Goal: Transaction & Acquisition: Purchase product/service

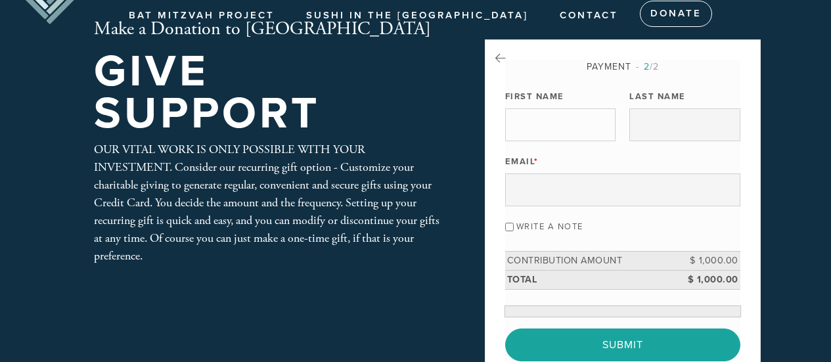
scroll to position [39, 0]
click at [584, 123] on input "First Name" at bounding box center [560, 124] width 110 height 33
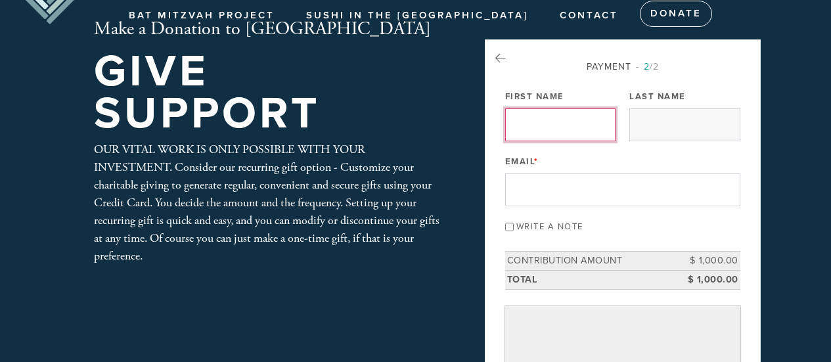
scroll to position [66, 0]
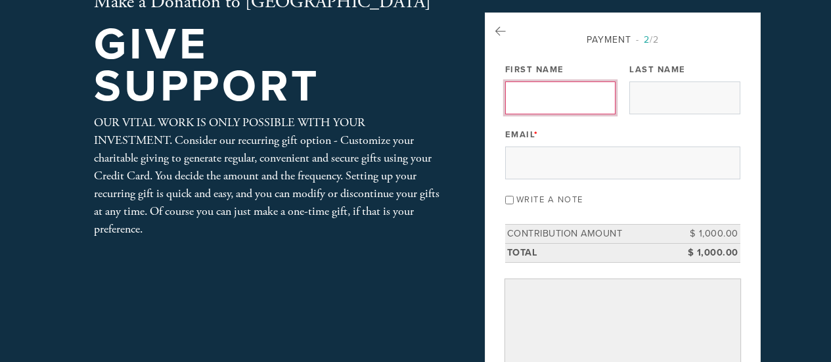
click at [555, 85] on input "First Name" at bounding box center [560, 97] width 110 height 33
type input "[PERSON_NAME]"
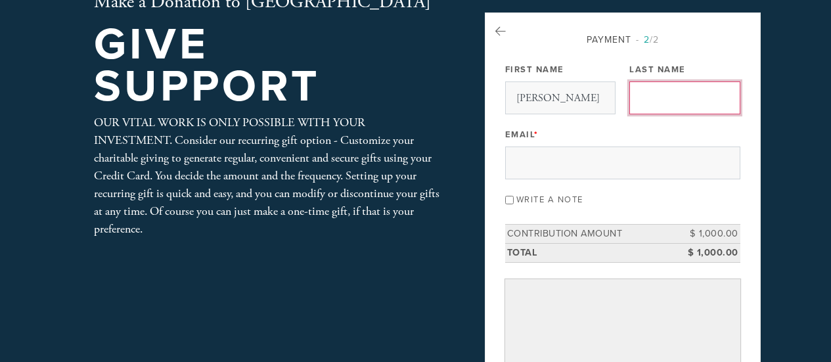
type input "[PERSON_NAME]"
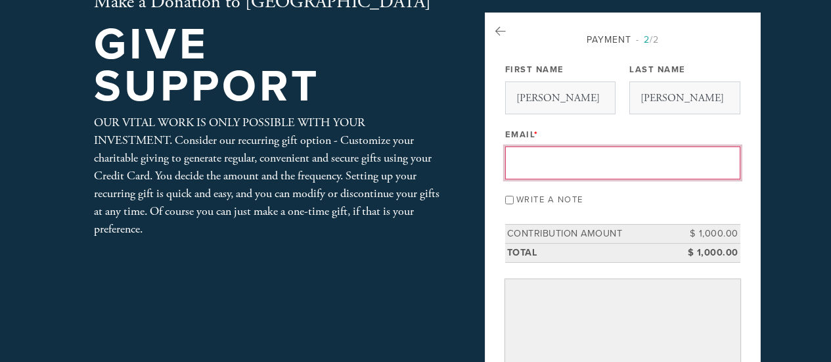
type input "[EMAIL_ADDRESS][DOMAIN_NAME]"
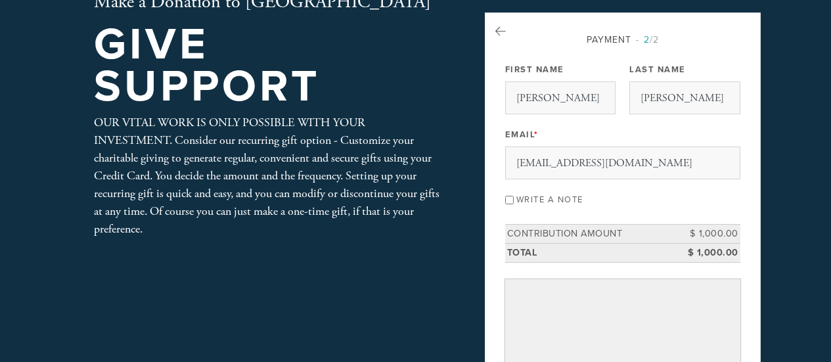
click at [767, 148] on aside "Payment 2 /2 Payment Processor Pay Later Credit Card First Name [PERSON_NAME] N…" at bounding box center [623, 296] width 296 height 569
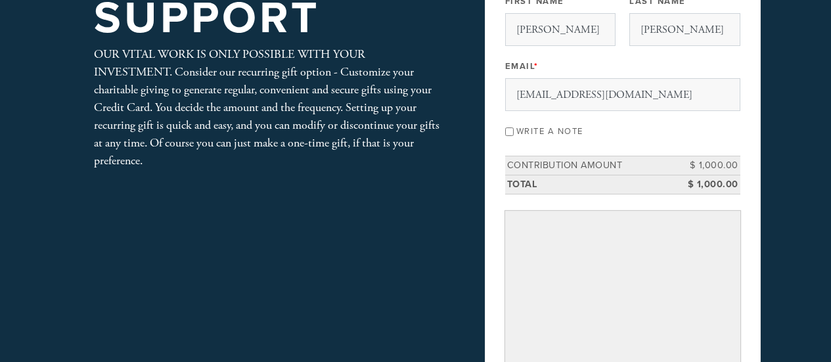
scroll to position [150, 0]
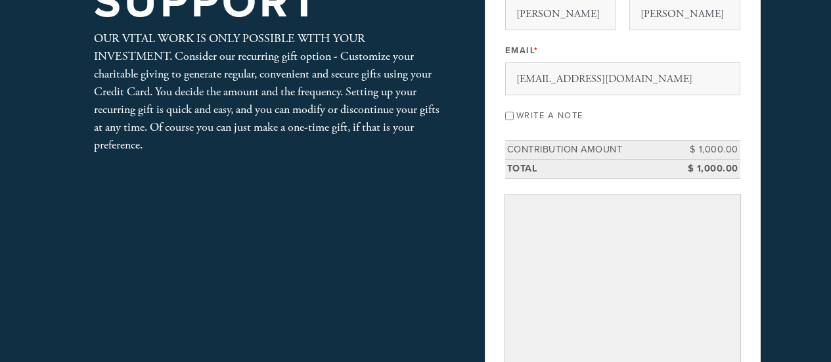
click at [512, 112] on input "Write a note" at bounding box center [509, 116] width 9 height 9
checkbox input "true"
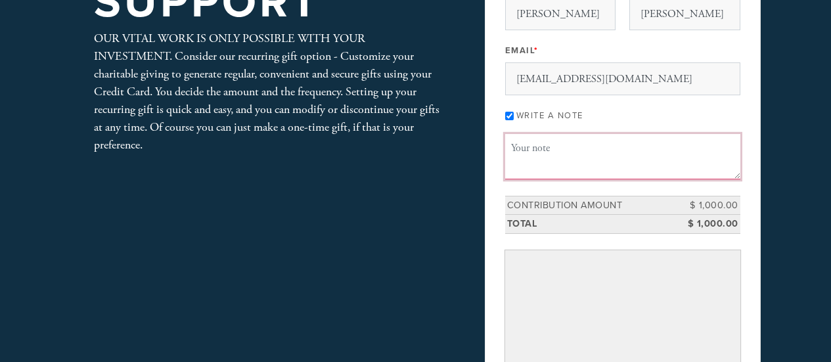
click at [565, 159] on textarea "Message or dedication" at bounding box center [622, 156] width 235 height 45
paste textarea "Thank you for having [PERSON_NAME], the Kids and I for davening on the first da…"
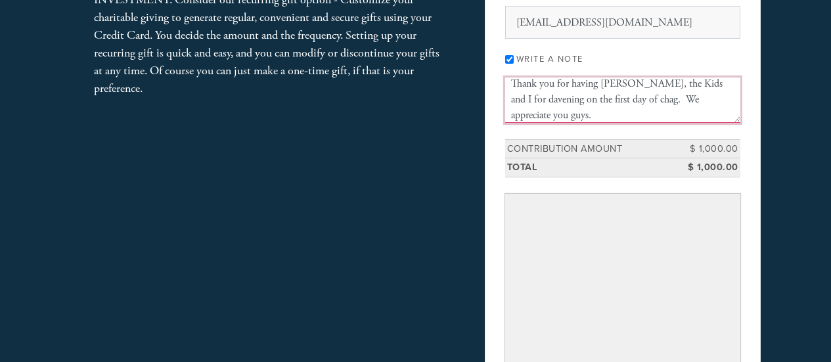
scroll to position [244, 0]
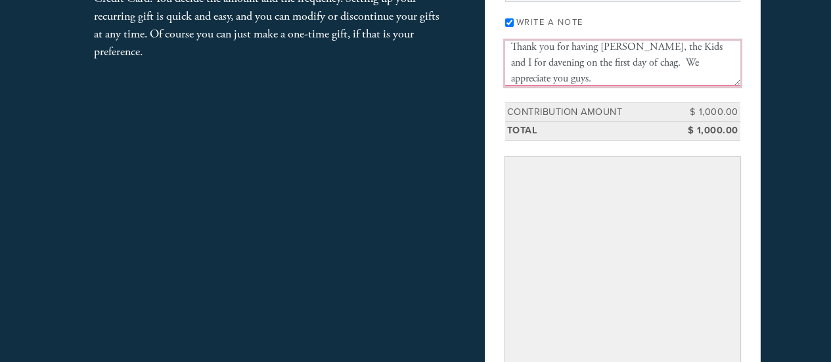
type textarea "Thank you for having [PERSON_NAME], the Kids and I for davening on the first da…"
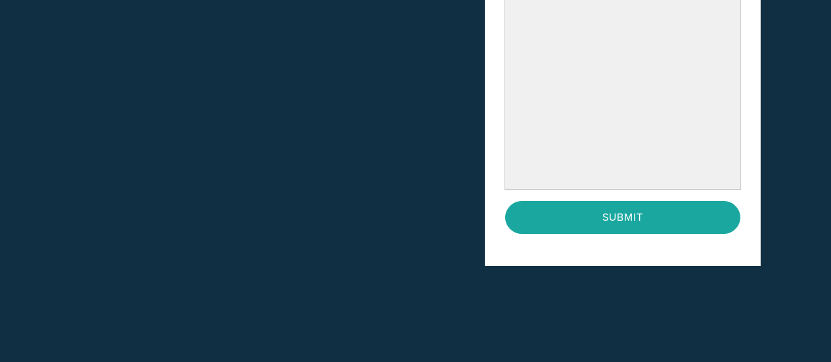
scroll to position [420, 0]
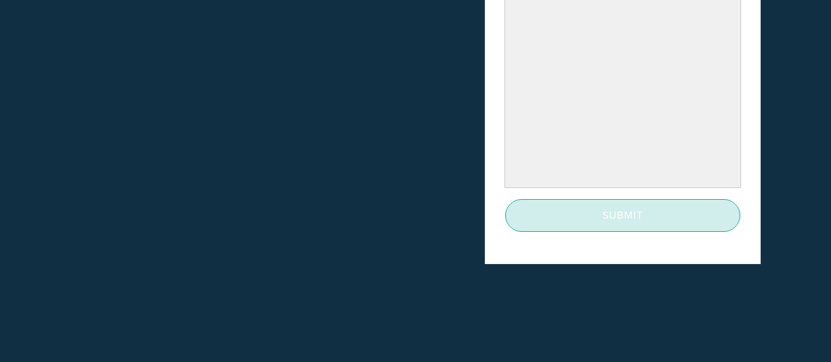
click at [677, 215] on input "Submit" at bounding box center [622, 215] width 235 height 33
